Goal: Contribute content: Contribute content

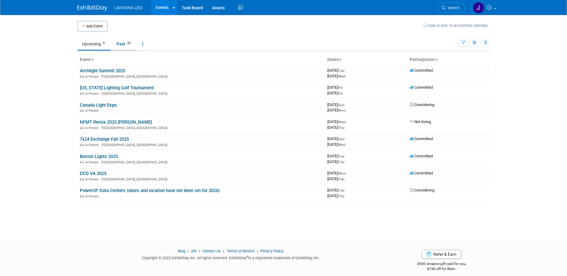
click at [123, 45] on link "Past 20" at bounding box center [124, 43] width 25 height 11
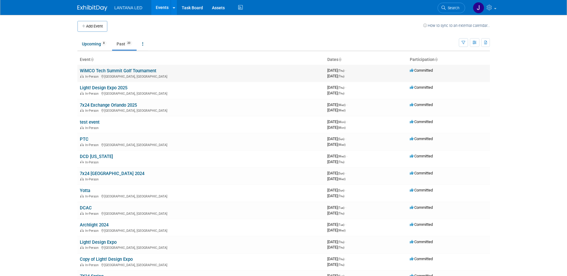
click at [115, 72] on link "WiMCO Tech Summit Golf Tournament" at bounding box center [118, 70] width 77 height 5
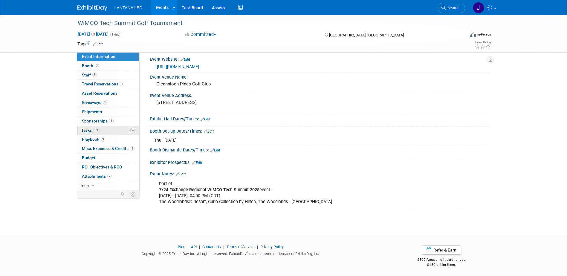
scroll to position [5, 0]
click at [93, 184] on icon at bounding box center [92, 186] width 3 height 4
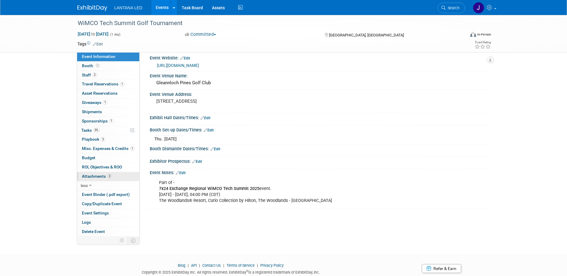
click at [96, 175] on span "Attachments 2" at bounding box center [97, 176] width 30 height 5
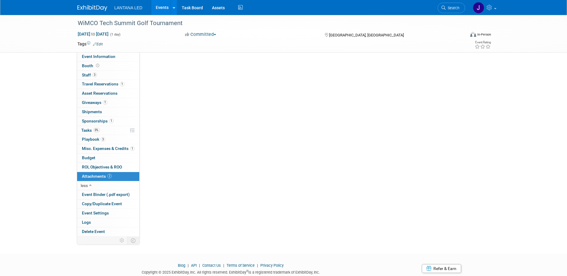
scroll to position [0, 0]
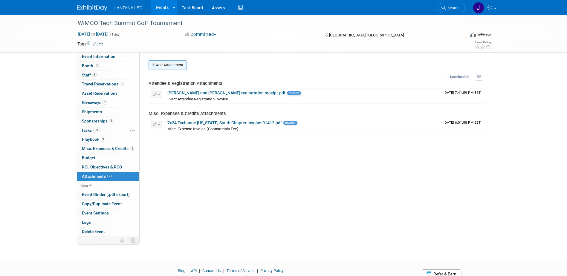
click at [169, 64] on button "Add Attachment" at bounding box center [168, 65] width 38 height 10
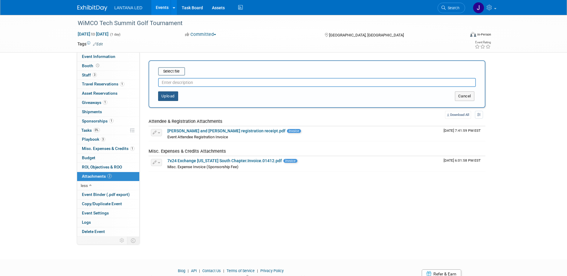
click at [165, 99] on button "Upload" at bounding box center [168, 96] width 20 height 10
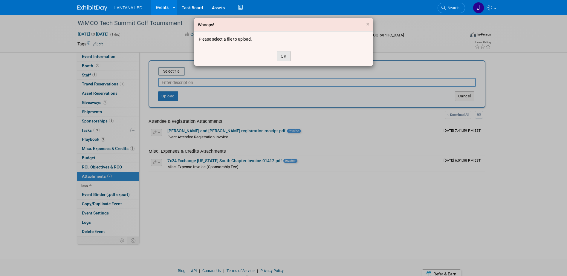
click at [283, 57] on button "OK" at bounding box center [284, 56] width 14 height 10
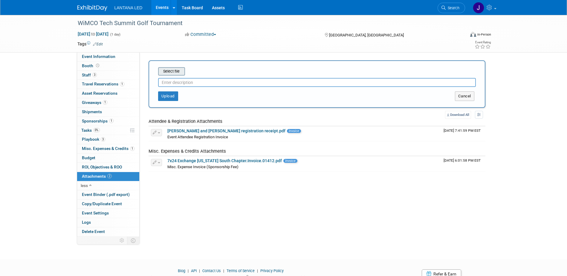
click at [174, 72] on input "file" at bounding box center [148, 71] width 71 height 7
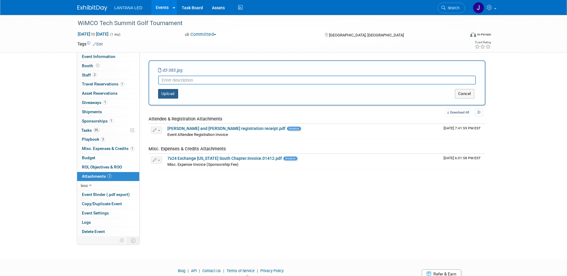
click at [167, 94] on button "Upload" at bounding box center [168, 94] width 20 height 10
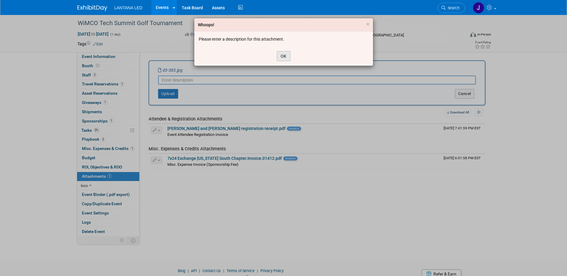
click at [281, 59] on button "OK" at bounding box center [284, 56] width 14 height 10
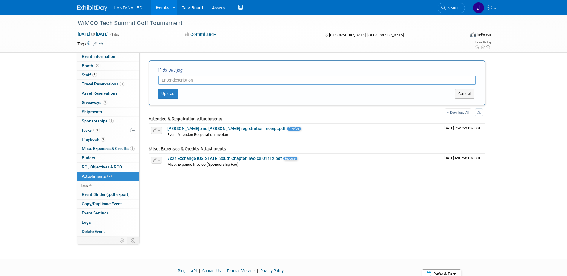
click at [215, 80] on input "text" at bounding box center [317, 80] width 318 height 9
click at [165, 95] on button "Upload" at bounding box center [168, 94] width 20 height 10
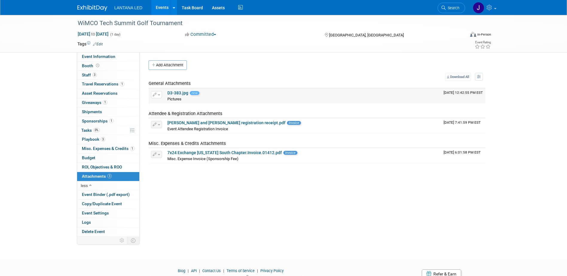
click at [180, 93] on link "D3-383.jpg" at bounding box center [177, 93] width 21 height 5
click at [171, 66] on button "Add Attachment" at bounding box center [168, 65] width 38 height 10
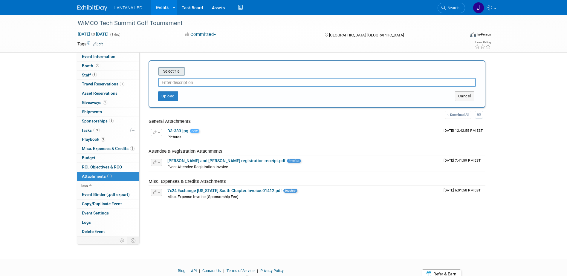
click at [173, 74] on input "file" at bounding box center [148, 71] width 71 height 7
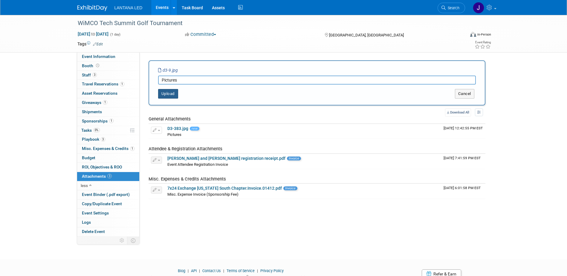
type input "Pictures"
click at [167, 94] on button "Upload" at bounding box center [168, 94] width 20 height 10
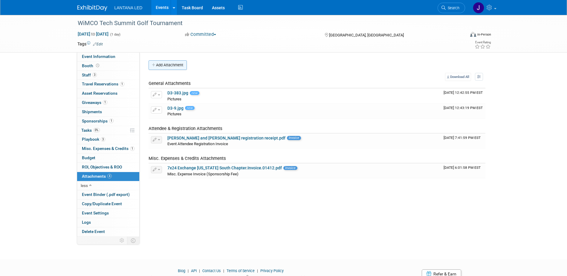
click at [169, 66] on button "Add Attachment" at bounding box center [168, 65] width 38 height 10
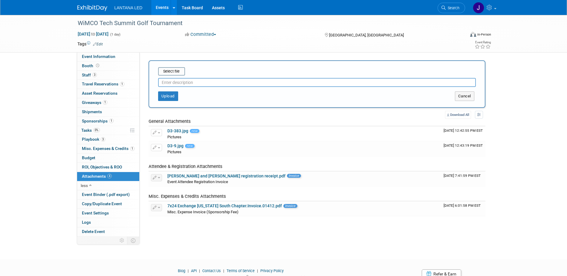
click at [169, 76] on div at bounding box center [317, 81] width 318 height 11
click at [170, 72] on input "file" at bounding box center [148, 71] width 71 height 7
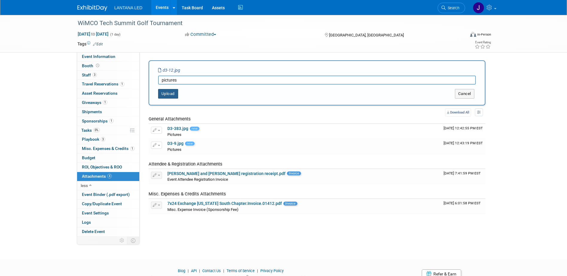
type input "pictures"
click at [174, 95] on button "Upload" at bounding box center [168, 94] width 20 height 10
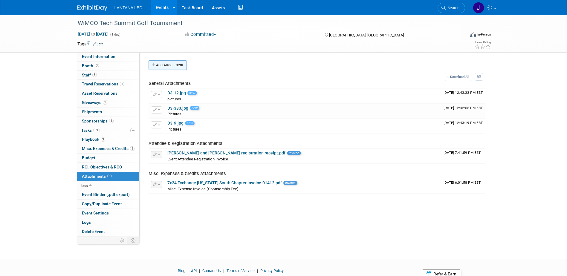
click at [171, 66] on button "Add Attachment" at bounding box center [168, 65] width 38 height 10
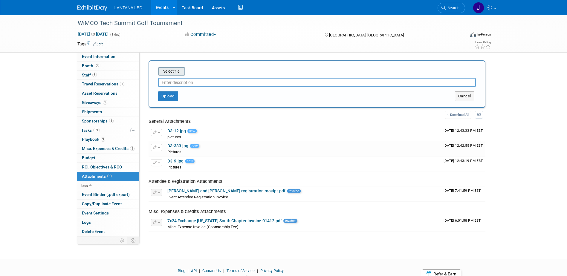
click at [170, 71] on input "file" at bounding box center [148, 71] width 71 height 7
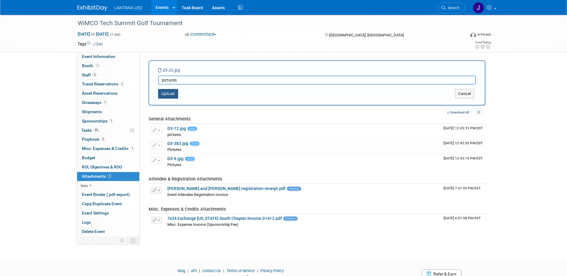
type input "pictures"
click at [170, 94] on button "Upload" at bounding box center [168, 94] width 20 height 10
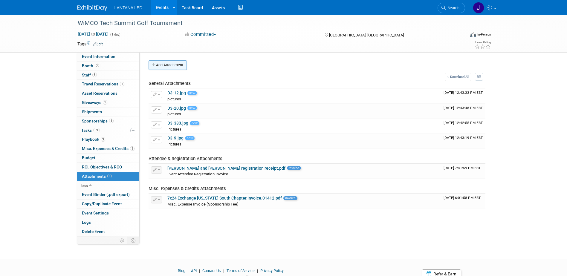
click at [166, 66] on button "Add Attachment" at bounding box center [168, 65] width 38 height 10
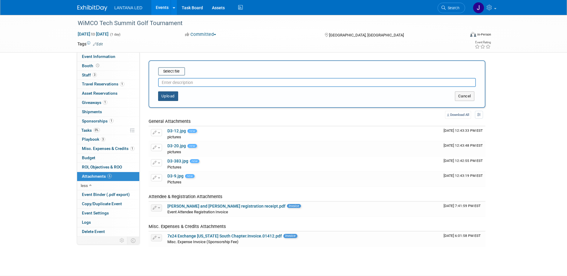
click at [166, 98] on button "Upload" at bounding box center [168, 96] width 20 height 10
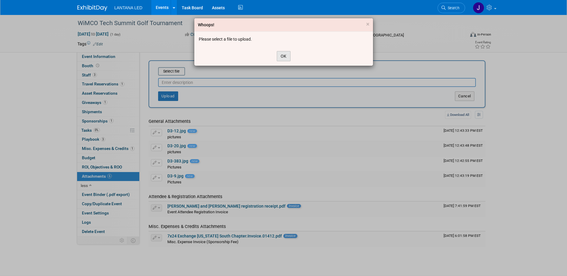
click at [285, 57] on button "OK" at bounding box center [284, 56] width 14 height 10
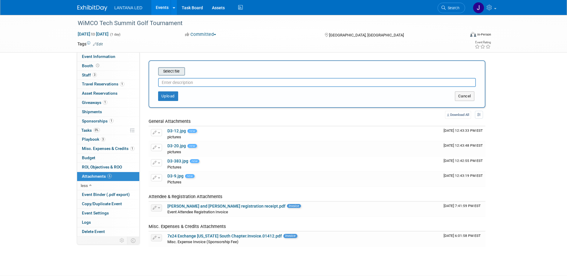
click at [173, 72] on input "file" at bounding box center [148, 71] width 71 height 7
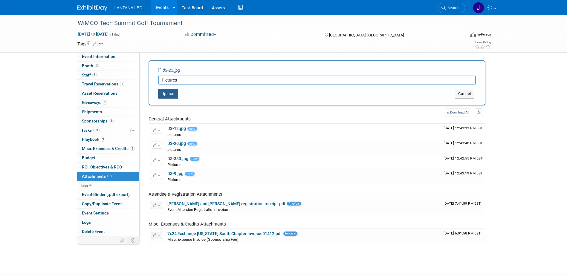
type input "Pictures"
click at [163, 92] on button "Upload" at bounding box center [168, 94] width 20 height 10
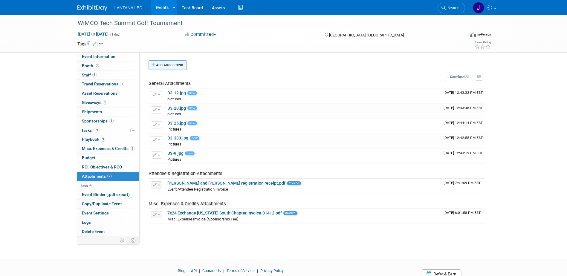
click at [166, 65] on button "Add Attachment" at bounding box center [168, 65] width 38 height 10
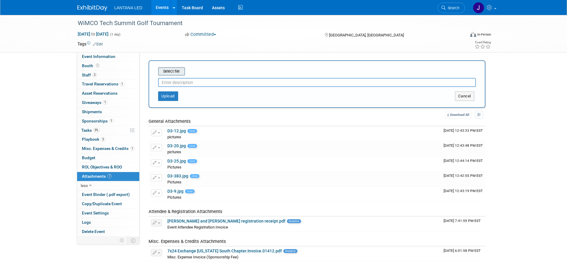
click at [166, 72] on input "file" at bounding box center [148, 71] width 71 height 7
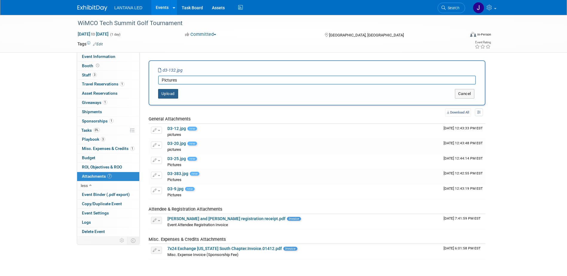
type input "Pictures"
click at [166, 93] on button "Upload" at bounding box center [168, 94] width 20 height 10
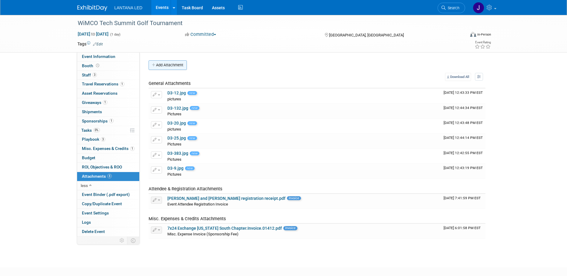
click at [162, 65] on button "Add Attachment" at bounding box center [168, 65] width 38 height 10
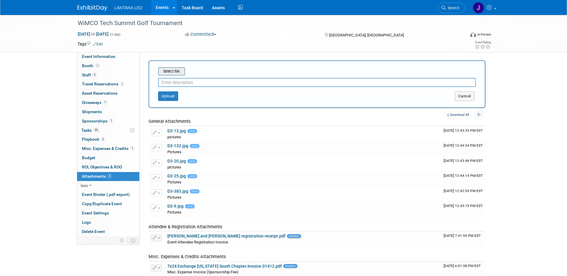
click at [168, 74] on input "file" at bounding box center [148, 71] width 71 height 7
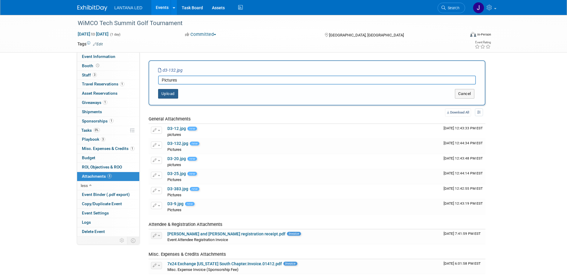
type input "Pictures"
click at [170, 92] on button "Upload" at bounding box center [168, 94] width 20 height 10
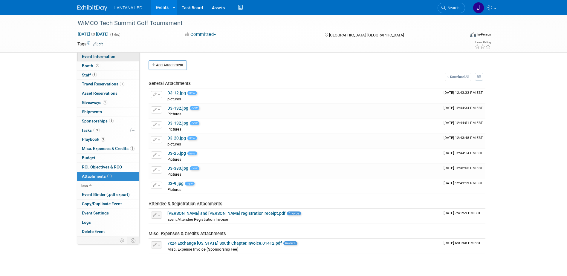
click at [92, 56] on span "Event Information" at bounding box center [98, 56] width 33 height 5
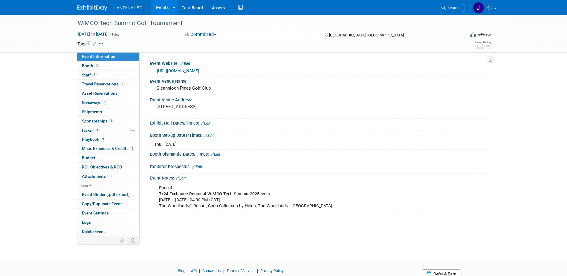
click at [158, 7] on link "Events" at bounding box center [162, 7] width 22 height 15
